Goal: Information Seeking & Learning: Learn about a topic

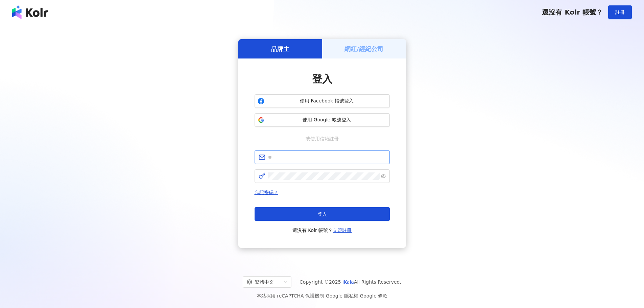
click at [313, 154] on input "text" at bounding box center [327, 157] width 118 height 7
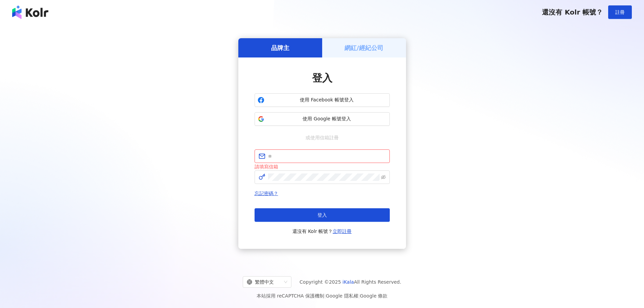
drag, startPoint x: 449, startPoint y: 139, endPoint x: 443, endPoint y: 110, distance: 30.3
click at [449, 139] on div "品牌主 網紅/經紀公司 登入 使用 Facebook 帳號登入 使用 Google 帳號登入 或使用信箱註冊 請填寫信箱 忘記密碼？ 登入 還沒有 Kolr …" at bounding box center [322, 144] width 628 height 228
click at [310, 119] on span "使用 Google 帳號登入" at bounding box center [327, 119] width 120 height 7
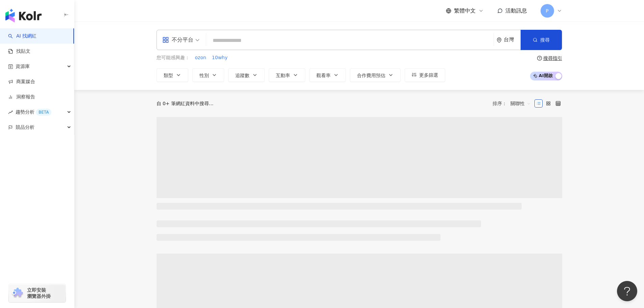
click at [397, 29] on div "不分平台 台灣 搜尋 您可能感興趣： ozon 10why 類型 性別 追蹤數 互動率 觀看率 合作費用預估 更多篩選 搜尋指引 AI 開啟 AI 關閉" at bounding box center [359, 56] width 570 height 68
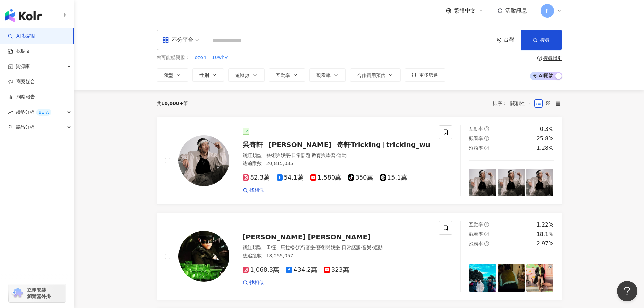
click at [342, 42] on input "search" at bounding box center [350, 40] width 282 height 13
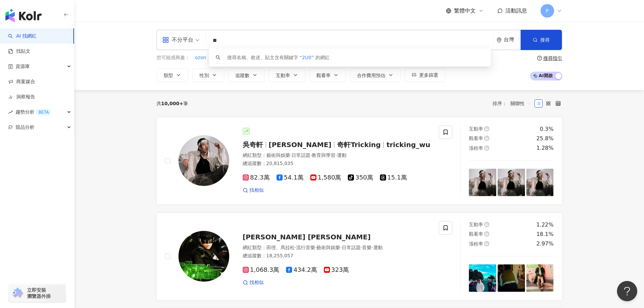
type input "*"
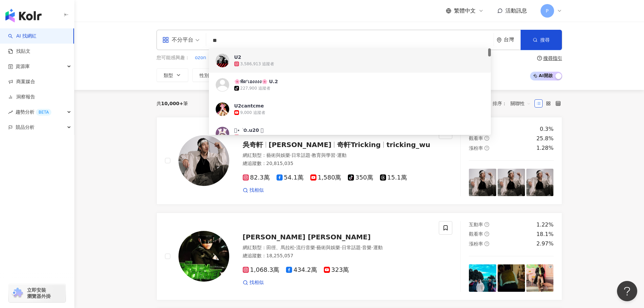
click at [377, 42] on input "**" at bounding box center [350, 40] width 282 height 13
paste input "**********"
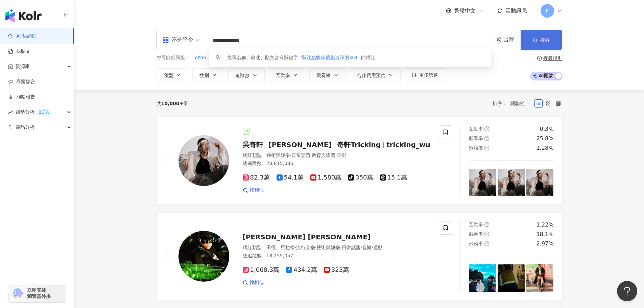
click at [544, 38] on span "搜尋" at bounding box center [545, 39] width 9 height 5
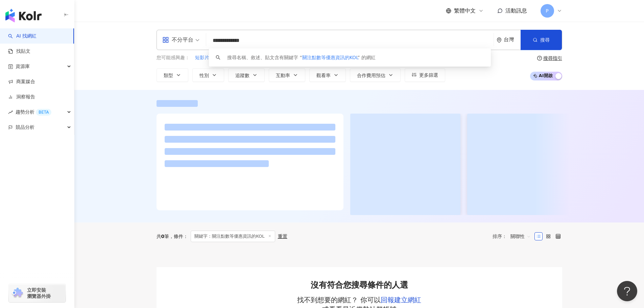
drag, startPoint x: 299, startPoint y: 36, endPoint x: 180, endPoint y: 41, distance: 118.8
click at [180, 41] on div "**********" at bounding box center [360, 40] width 406 height 20
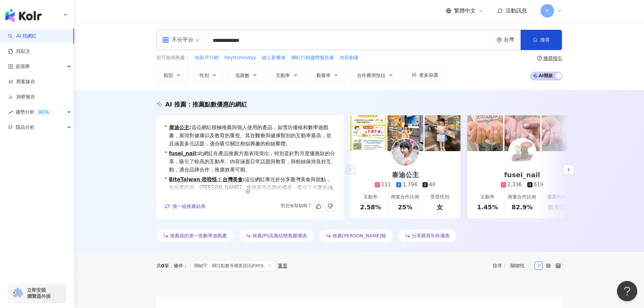
click at [246, 192] on icon "button" at bounding box center [248, 191] width 5 height 5
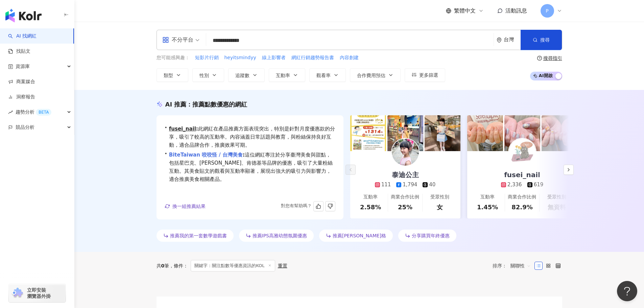
click at [224, 156] on link "BiteTaiwan 咬咬怪 / 台灣美食" at bounding box center [206, 155] width 74 height 6
click at [186, 132] on link "fusei_nail" at bounding box center [182, 129] width 27 height 6
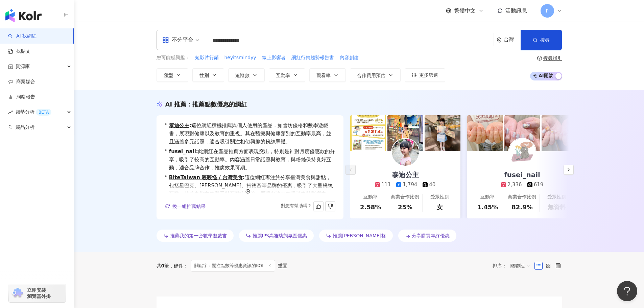
scroll to position [0, 0]
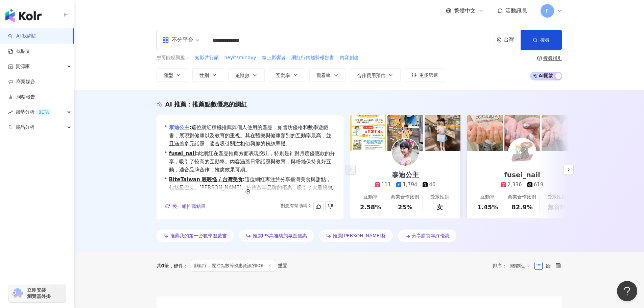
click at [187, 127] on link "泰迪公主" at bounding box center [179, 127] width 20 height 6
click at [280, 41] on input "**********" at bounding box center [350, 40] width 282 height 13
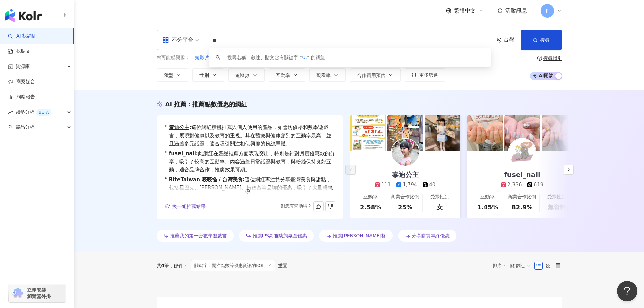
type input "*"
click at [550, 35] on button "搜尋" at bounding box center [541, 40] width 41 height 20
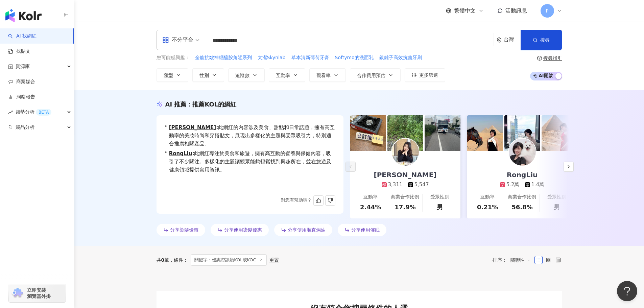
click at [590, 124] on div "AI 推薦 ： 推薦KOL的網紅 • 黃鈺琳 : 此網紅的內容涉及美食、甜點和日常話題，擁有高互動率的美妝時尚和穿搭貼文，展現出多樣化的主題與受眾吸引力，特別…" at bounding box center [359, 168] width 570 height 156
click at [178, 157] on link "RongLiu" at bounding box center [180, 154] width 23 height 6
click at [274, 43] on input "**********" at bounding box center [350, 40] width 282 height 13
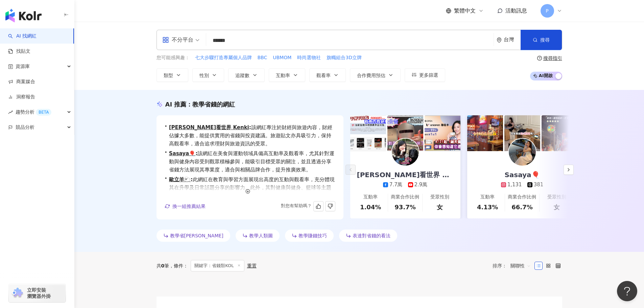
type input "******"
click at [603, 170] on div "AI 推薦 ： 教學省錢的網紅 • 阿千看世界 Kenki : 該網紅專注於財經與旅遊內容，財經佔據大多數，能提供實用的省錢與投資建議。旅遊貼文亦具吸引力，保…" at bounding box center [359, 171] width 570 height 162
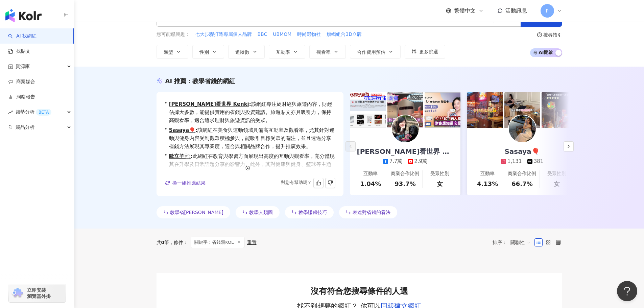
scroll to position [16, 0]
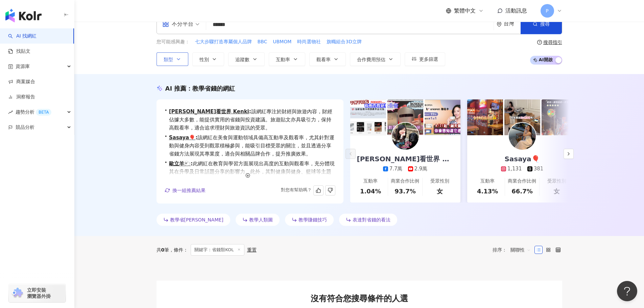
click at [184, 60] on button "類型" at bounding box center [173, 59] width 32 height 14
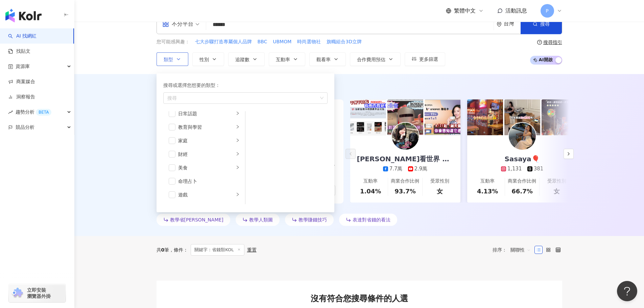
scroll to position [68, 0]
click at [236, 133] on icon "right" at bounding box center [238, 133] width 4 height 4
click at [226, 162] on div "促購導購" at bounding box center [209, 159] width 62 height 7
click at [414, 72] on div "不分平台 ****** 台灣 搜尋 keyword 搜尋名稱、敘述、貼文含有關鍵字 “ 省錢類KOL ” 的網紅 您可能感興趣： 七大步驟打造專屬個人品牌 B…" at bounding box center [359, 40] width 570 height 68
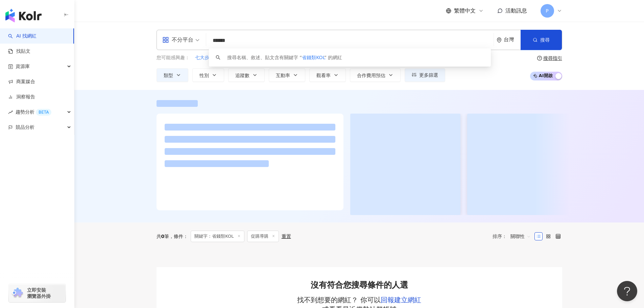
drag, startPoint x: 258, startPoint y: 42, endPoint x: 182, endPoint y: 41, distance: 76.8
click at [182, 41] on div "不分平台 ****** 台灣 搜尋 keyword 搜尋名稱、敘述、貼文含有關鍵字 “ 省錢類KOL ” 的網紅" at bounding box center [360, 40] width 406 height 20
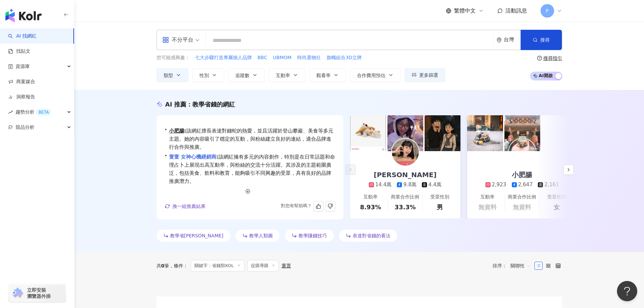
scroll to position [25, 0]
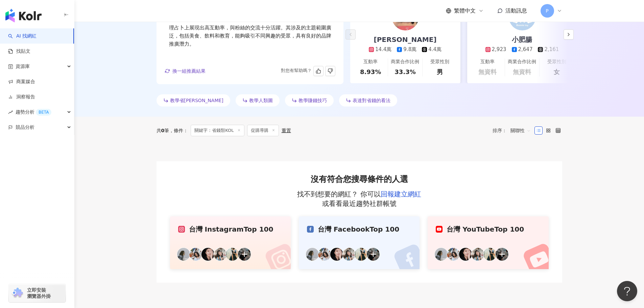
click at [193, 105] on div "教學省錢小妙招" at bounding box center [194, 100] width 74 height 12
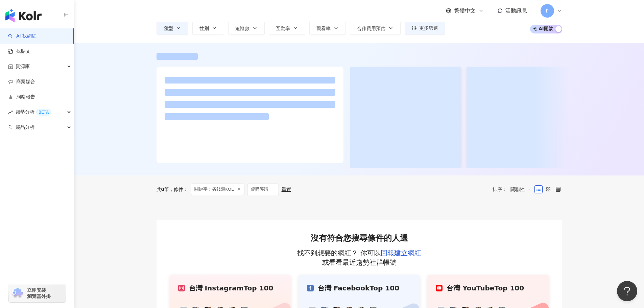
scroll to position [0, 0]
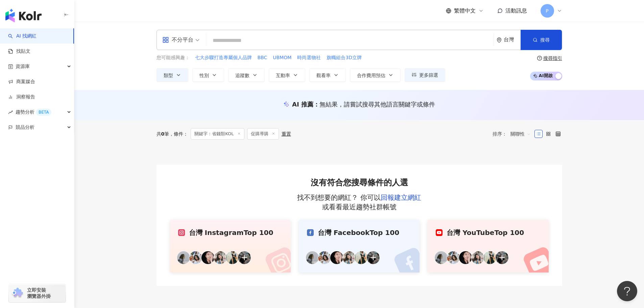
click at [189, 44] on div "不分平台" at bounding box center [177, 40] width 31 height 11
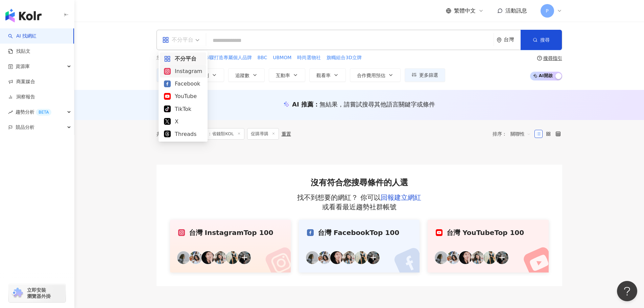
click at [191, 71] on div "Instagram" at bounding box center [183, 71] width 38 height 8
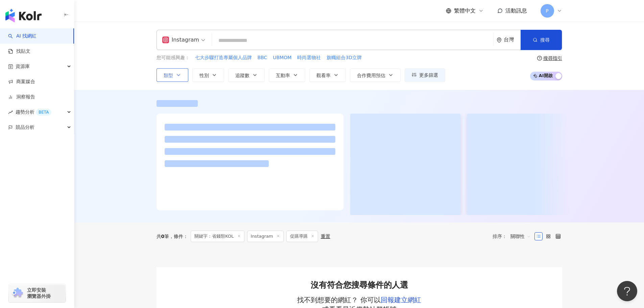
click at [179, 73] on icon "button" at bounding box center [178, 74] width 5 height 5
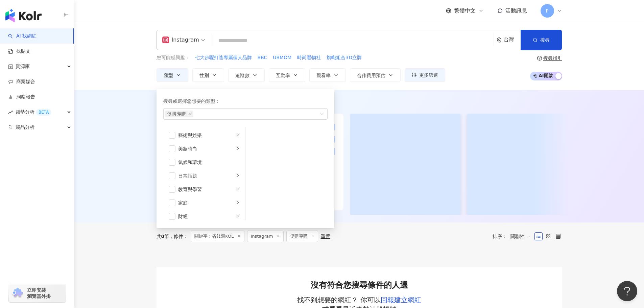
click at [419, 99] on div at bounding box center [359, 156] width 570 height 133
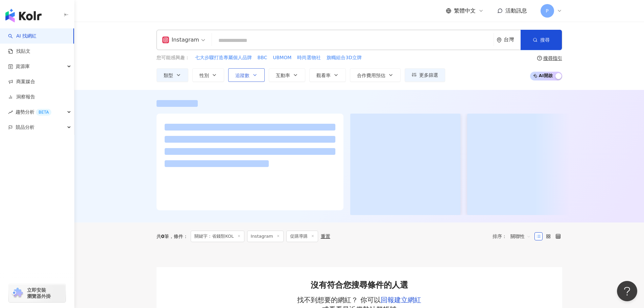
click at [253, 73] on icon "button" at bounding box center [254, 74] width 5 height 5
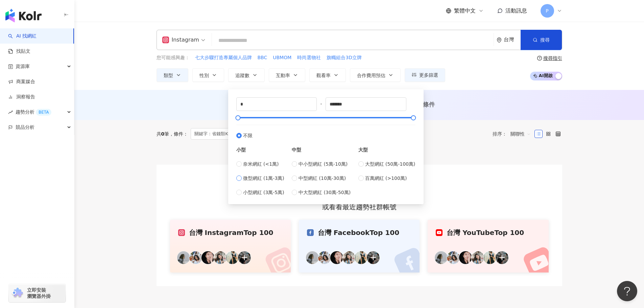
click at [275, 180] on span "微型網紅 (1萬-3萬)" at bounding box center [263, 178] width 41 height 7
type input "*****"
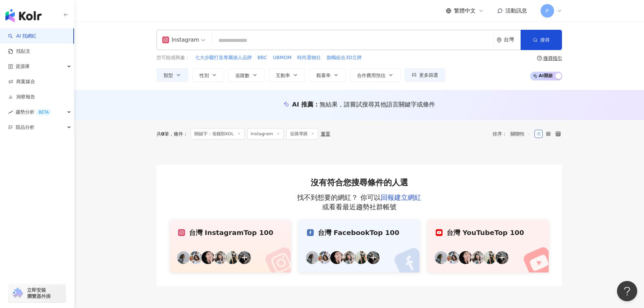
click at [520, 96] on div "AI 推薦 ： 無結果，請嘗試搜尋其他語言關鍵字或條件" at bounding box center [359, 105] width 570 height 30
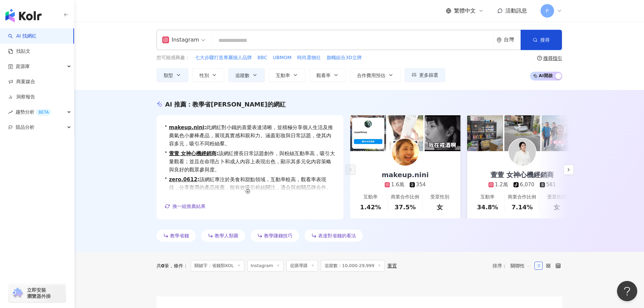
click at [442, 104] on div "AI 推薦 ： 教學省錢小妙招的網紅" at bounding box center [360, 104] width 406 height 8
click at [188, 129] on link "makeup.nini" at bounding box center [186, 127] width 35 height 6
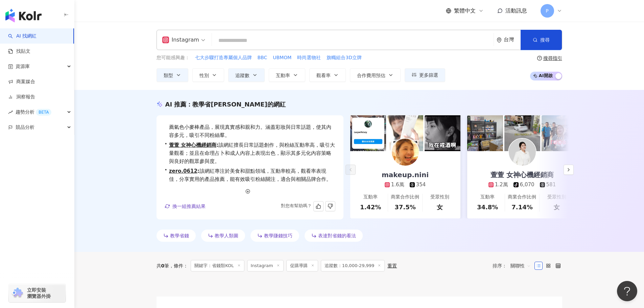
scroll to position [17, 0]
click at [573, 170] on button "button" at bounding box center [569, 170] width 10 height 10
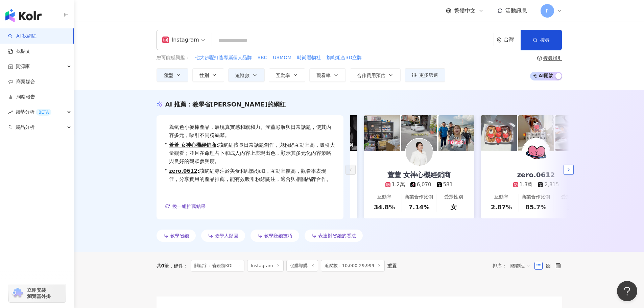
scroll to position [0, 117]
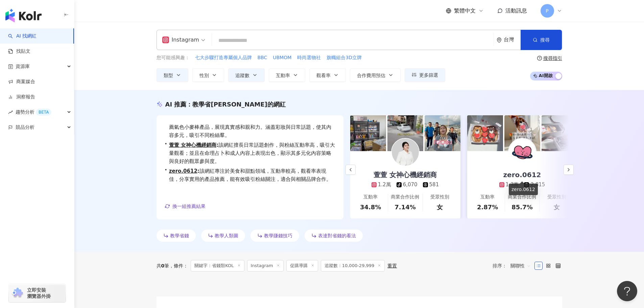
click at [531, 172] on div "zero.0612" at bounding box center [522, 174] width 51 height 9
click at [606, 178] on div "AI 推薦 ： 教學省錢小妙招的網紅 • makeup.nini : 此網紅對小鐵的喜愛表達清晰，並積極分享個人生活及推薦氣色小麥棒產品，展現真實感和親和力。…" at bounding box center [359, 171] width 570 height 162
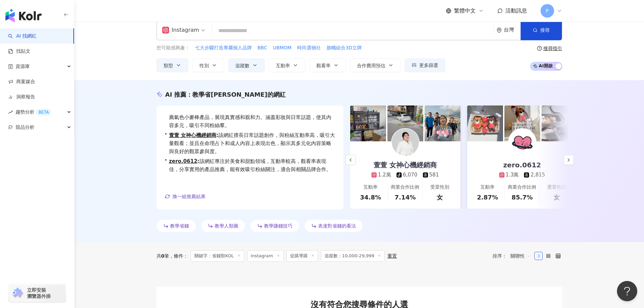
scroll to position [0, 0]
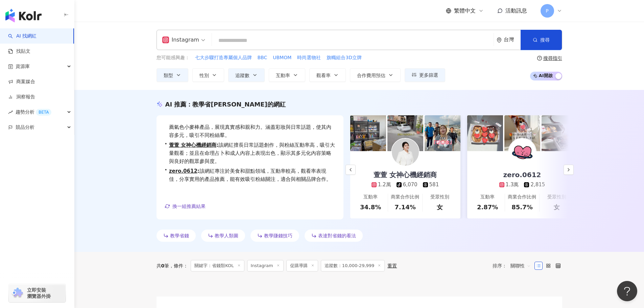
click at [603, 133] on div "AI 推薦 ： 教學省錢小妙招的網紅 • makeup.nini : 此網紅對小鐵的喜愛表達清晰，並積極分享個人生活及推薦氣色小麥棒產品，展現真實感和親和力。…" at bounding box center [359, 171] width 570 height 162
click at [194, 41] on div "Instagram" at bounding box center [180, 40] width 37 height 11
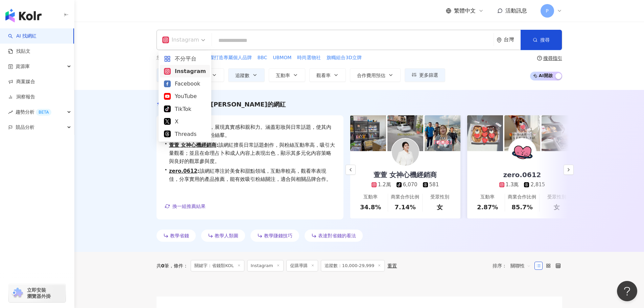
click at [280, 41] on input "search" at bounding box center [353, 40] width 276 height 13
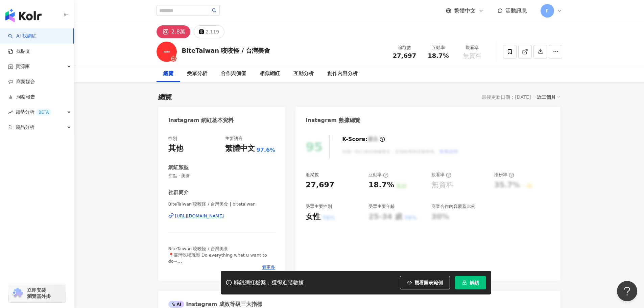
click at [395, 82] on div "總覽 受眾分析 合作與價值 相似網紅 互動分析 創作內容分析" at bounding box center [360, 73] width 406 height 17
click at [218, 218] on div "https://www.instagram.com/bitetaiwan/" at bounding box center [199, 216] width 49 height 6
click at [193, 12] on input "search" at bounding box center [183, 10] width 53 height 11
drag, startPoint x: 225, startPoint y: 76, endPoint x: 223, endPoint y: 69, distance: 7.5
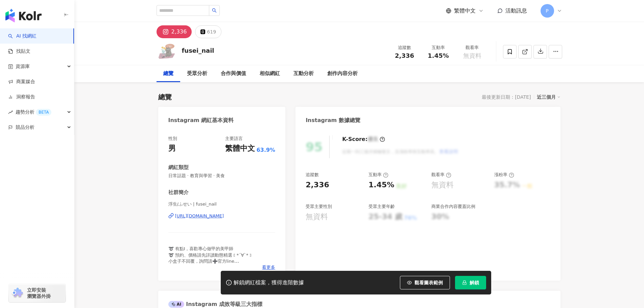
click at [223, 217] on div "https://www.instagram.com/fusei_nail/" at bounding box center [199, 216] width 49 height 6
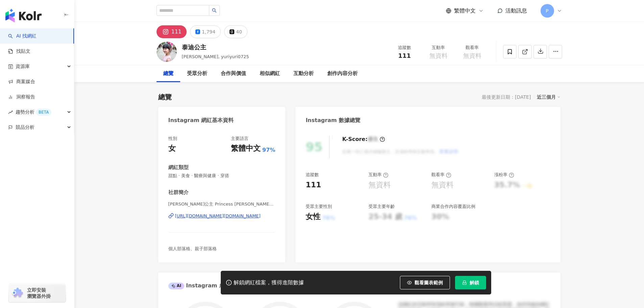
click at [221, 220] on div "[PERSON_NAME]公主 Princess [PERSON_NAME] | [DOMAIN_NAME] [URL][DOMAIN_NAME][DOMAI…" at bounding box center [221, 221] width 107 height 40
click at [222, 217] on div "[URL][DOMAIN_NAME][DOMAIN_NAME]" at bounding box center [218, 216] width 86 height 6
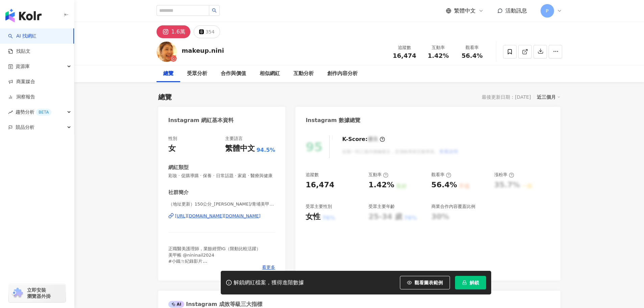
click at [223, 219] on div "[URL][DOMAIN_NAME][DOMAIN_NAME]" at bounding box center [218, 216] width 86 height 6
